Goal: Task Accomplishment & Management: Use online tool/utility

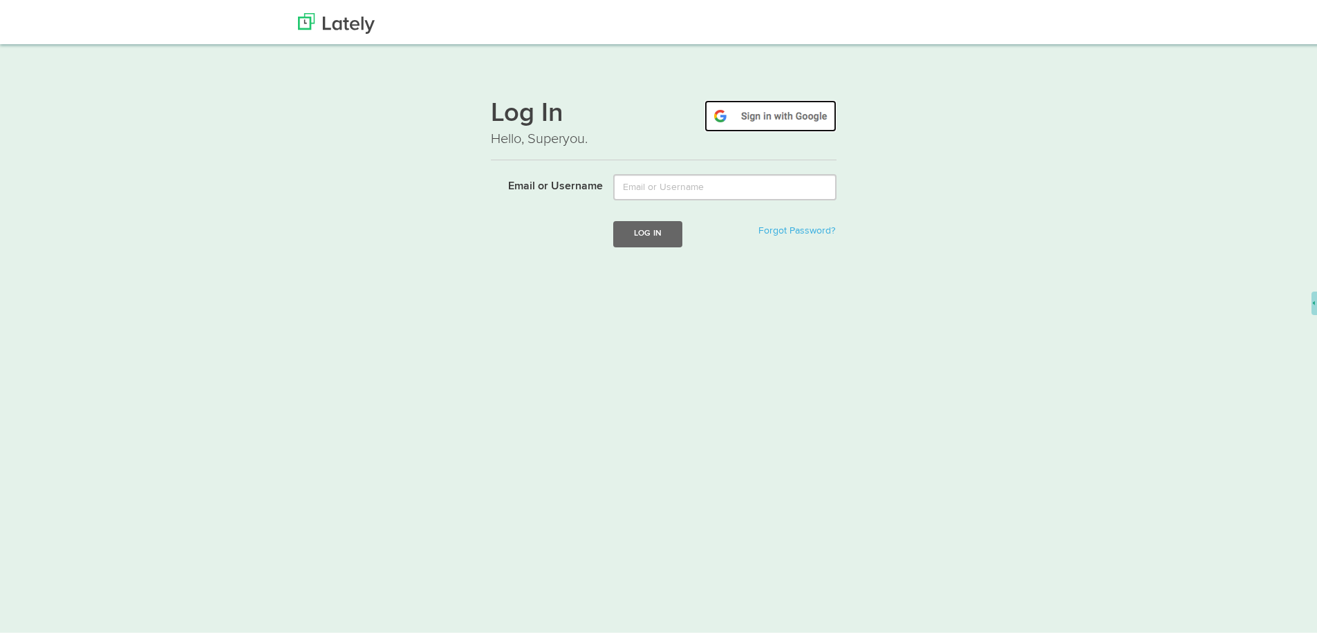
click at [753, 115] on img at bounding box center [770, 113] width 132 height 32
click at [753, 124] on img at bounding box center [770, 113] width 132 height 32
